Goal: Transaction & Acquisition: Purchase product/service

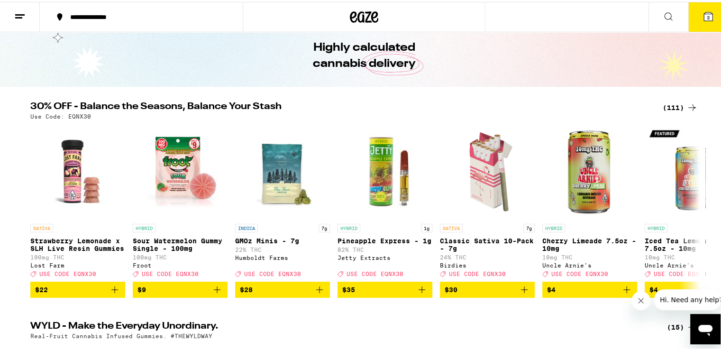
scroll to position [59, 0]
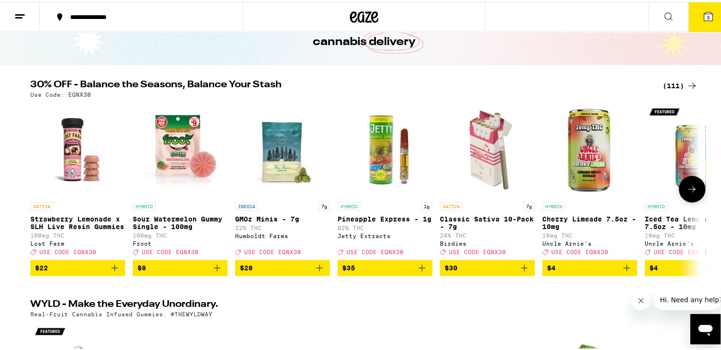
click at [687, 192] on icon at bounding box center [692, 187] width 11 height 11
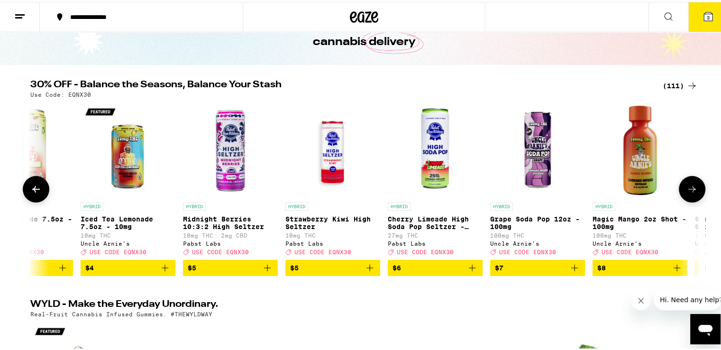
click at [687, 192] on icon at bounding box center [692, 187] width 11 height 11
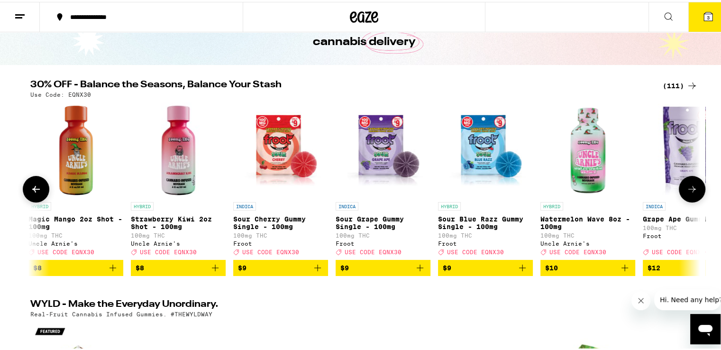
click at [687, 192] on icon at bounding box center [692, 187] width 11 height 11
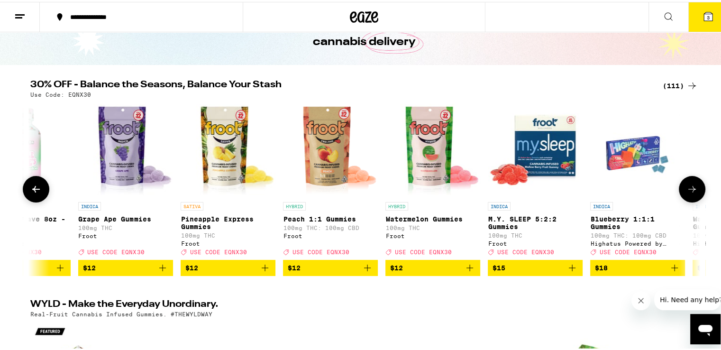
click at [687, 192] on icon at bounding box center [692, 187] width 11 height 11
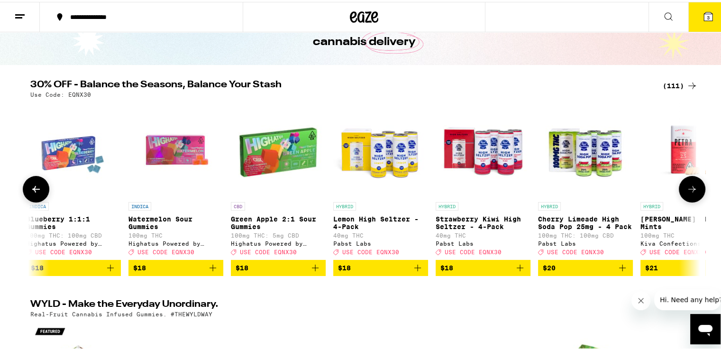
click at [687, 192] on icon at bounding box center [692, 187] width 11 height 11
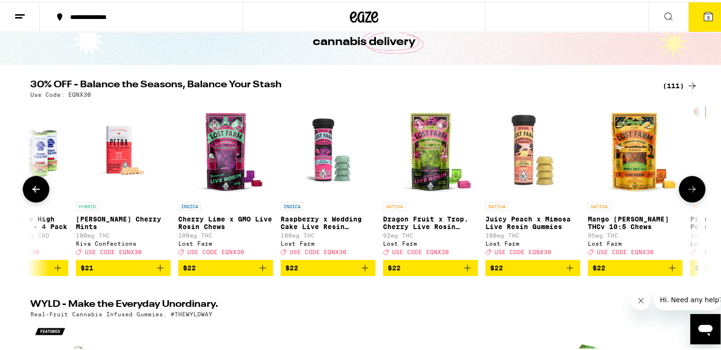
click at [687, 192] on icon at bounding box center [692, 187] width 11 height 11
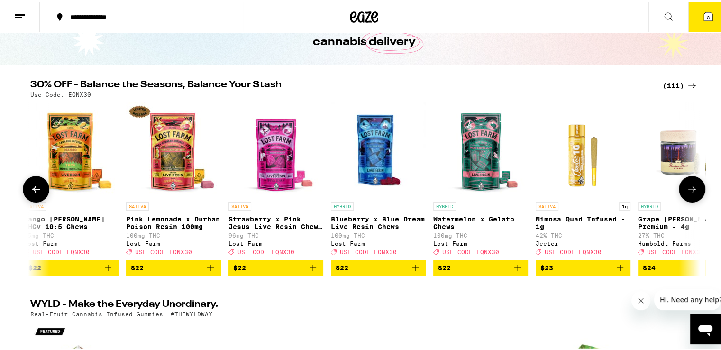
click at [687, 192] on icon at bounding box center [692, 187] width 11 height 11
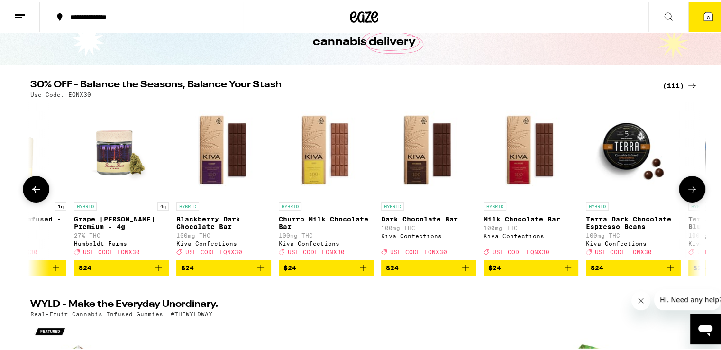
click at [687, 192] on icon at bounding box center [692, 187] width 11 height 11
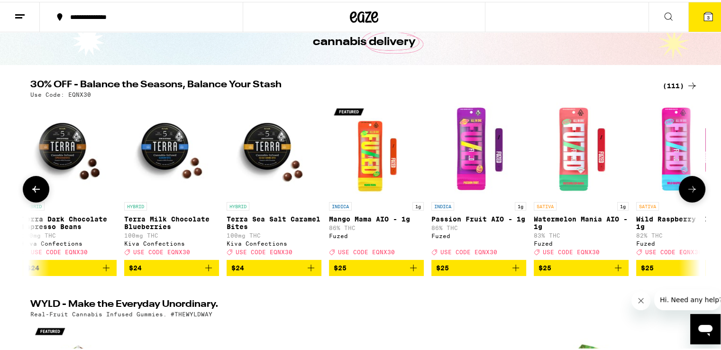
scroll to position [0, 4515]
click at [687, 192] on icon at bounding box center [692, 187] width 11 height 11
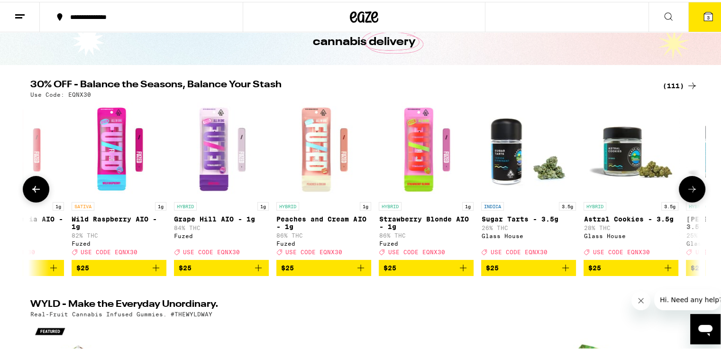
click at [687, 192] on icon at bounding box center [692, 187] width 11 height 11
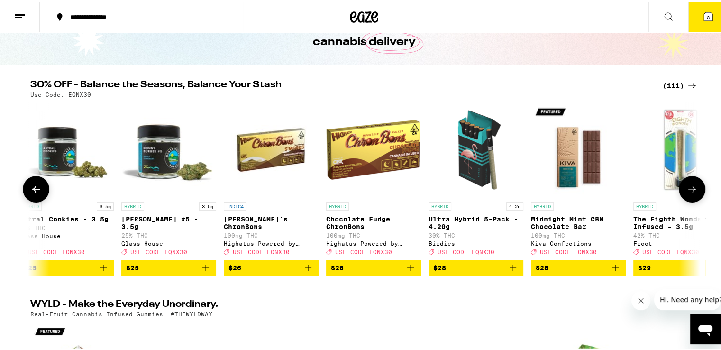
click at [687, 192] on icon at bounding box center [692, 187] width 11 height 11
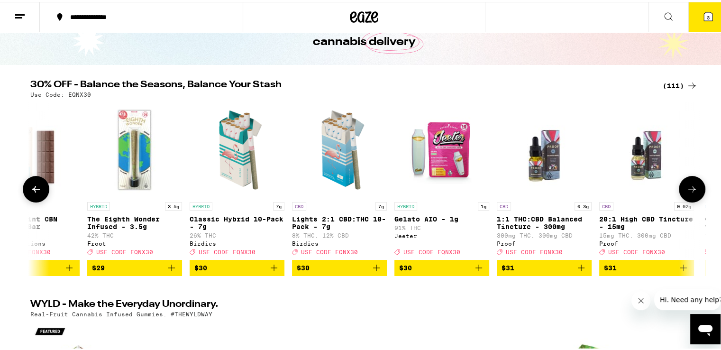
scroll to position [0, 6208]
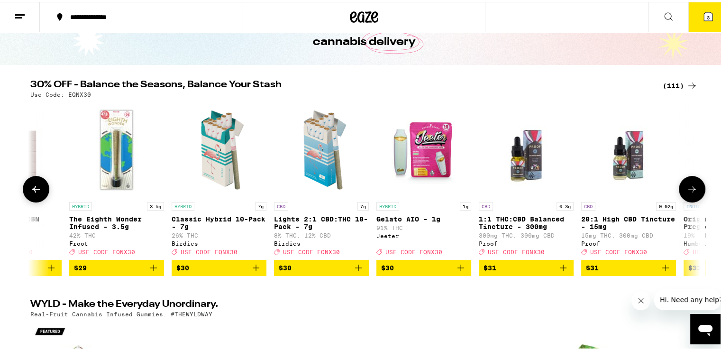
click at [687, 192] on icon at bounding box center [692, 187] width 11 height 11
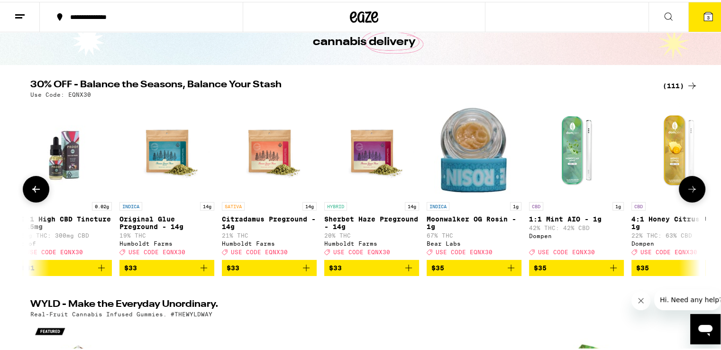
click at [687, 192] on icon at bounding box center [692, 187] width 11 height 11
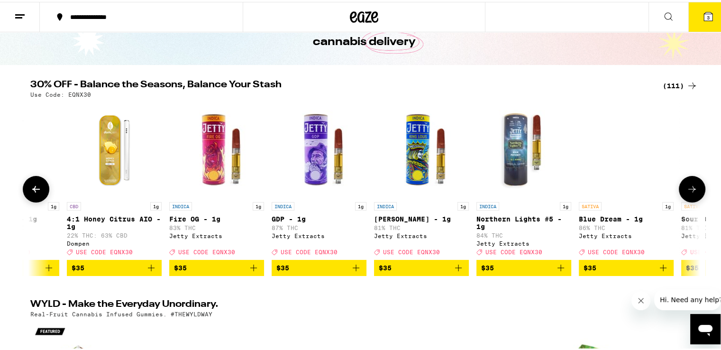
click at [687, 192] on icon at bounding box center [692, 187] width 11 height 11
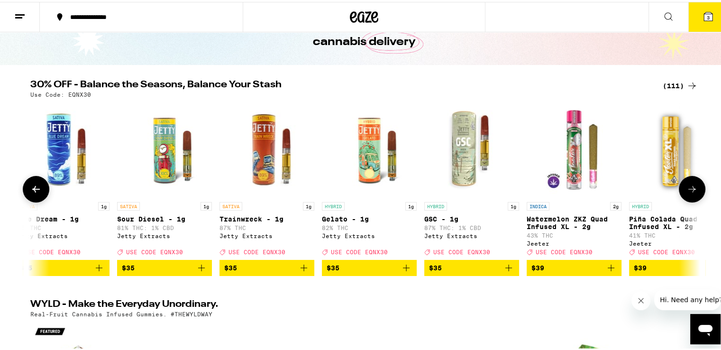
click at [687, 192] on icon at bounding box center [692, 187] width 11 height 11
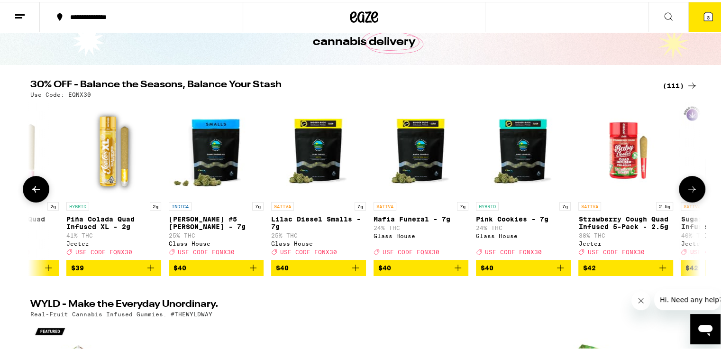
scroll to position [0, 8466]
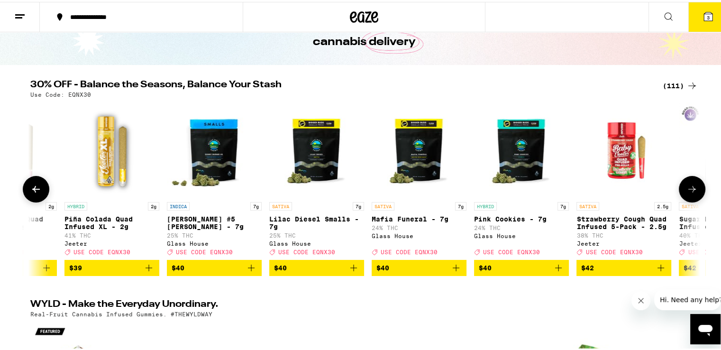
click at [687, 192] on icon at bounding box center [692, 187] width 11 height 11
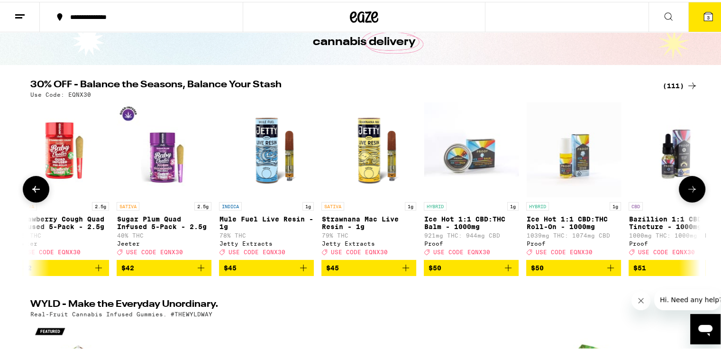
scroll to position [0, 9030]
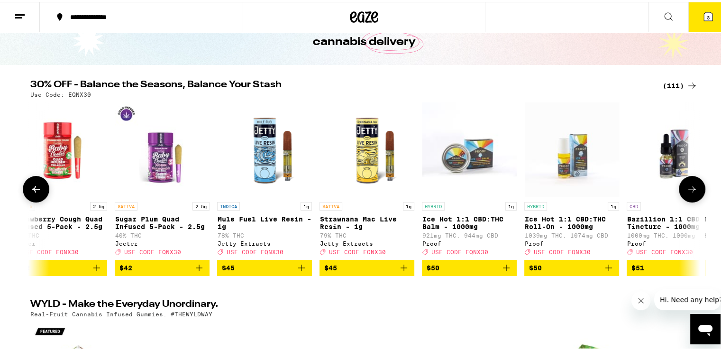
click at [687, 192] on icon at bounding box center [692, 187] width 11 height 11
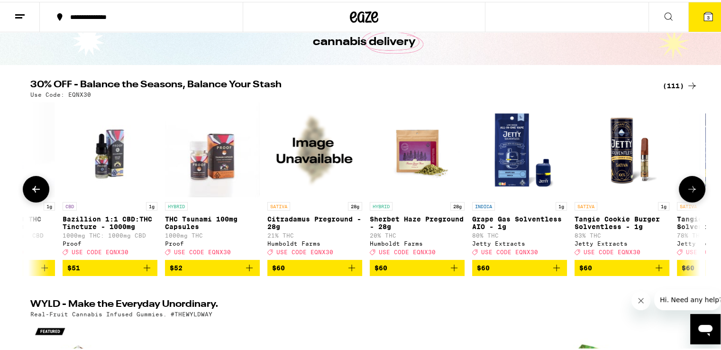
click at [687, 192] on icon at bounding box center [692, 187] width 11 height 11
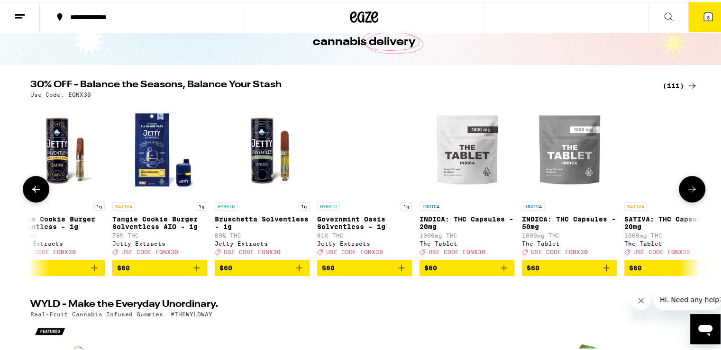
click at [687, 192] on icon at bounding box center [692, 187] width 11 height 11
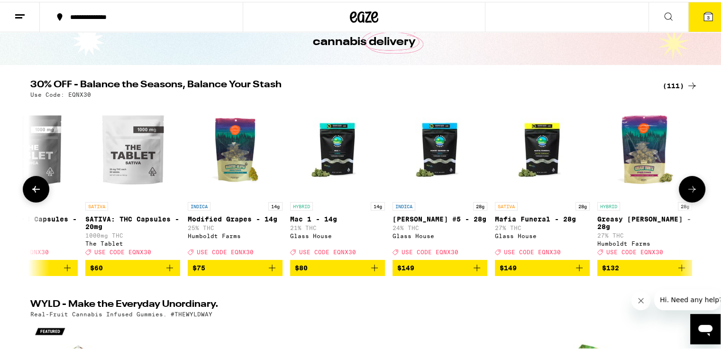
click at [687, 192] on icon at bounding box center [692, 187] width 11 height 11
